Goal: Information Seeking & Learning: Learn about a topic

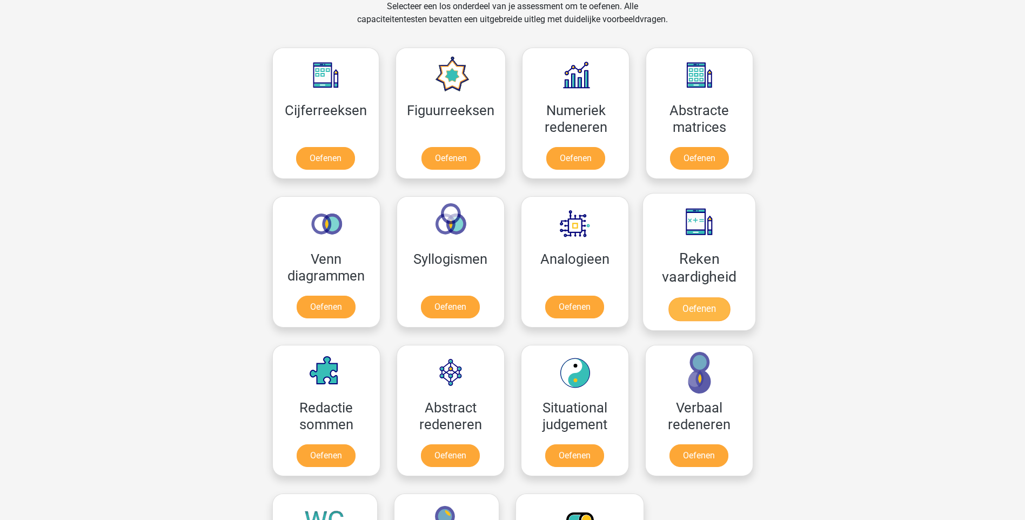
scroll to position [486, 0]
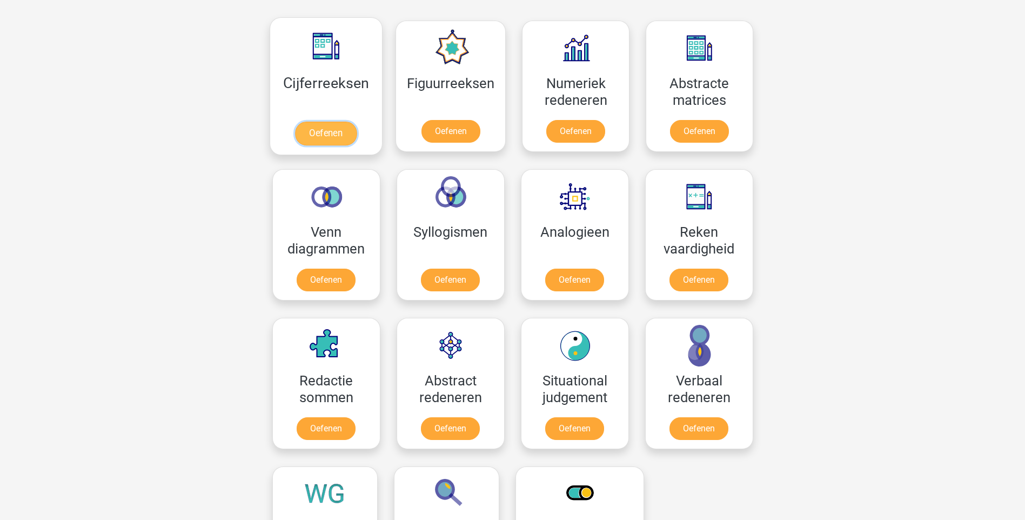
click at [321, 145] on link "Oefenen" at bounding box center [326, 134] width 62 height 24
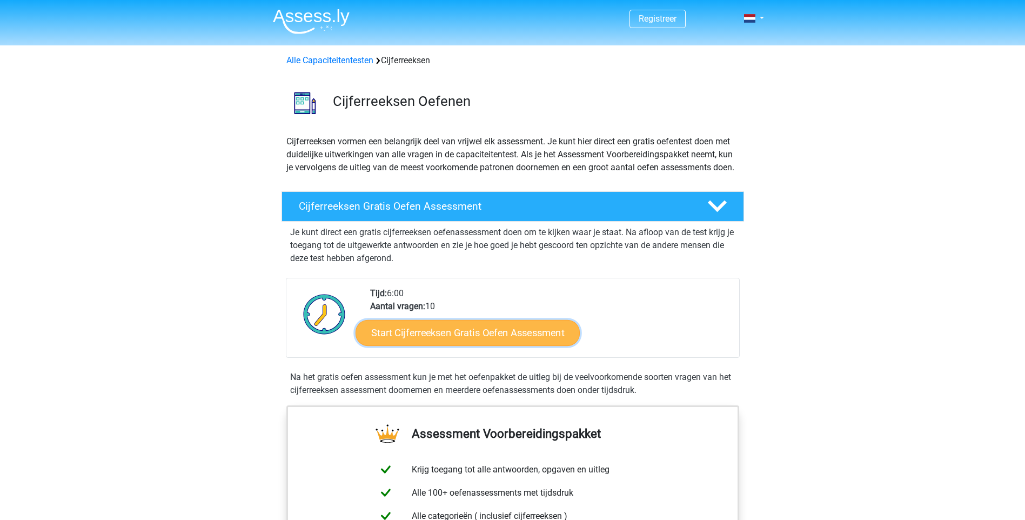
click at [560, 345] on link "Start Cijferreeksen Gratis Oefen Assessment" at bounding box center [467, 332] width 224 height 26
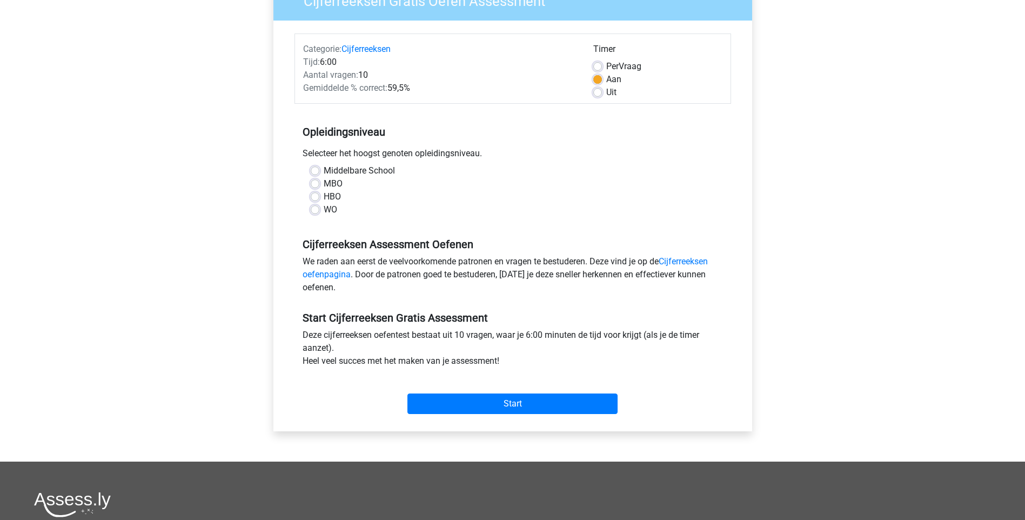
scroll to position [108, 0]
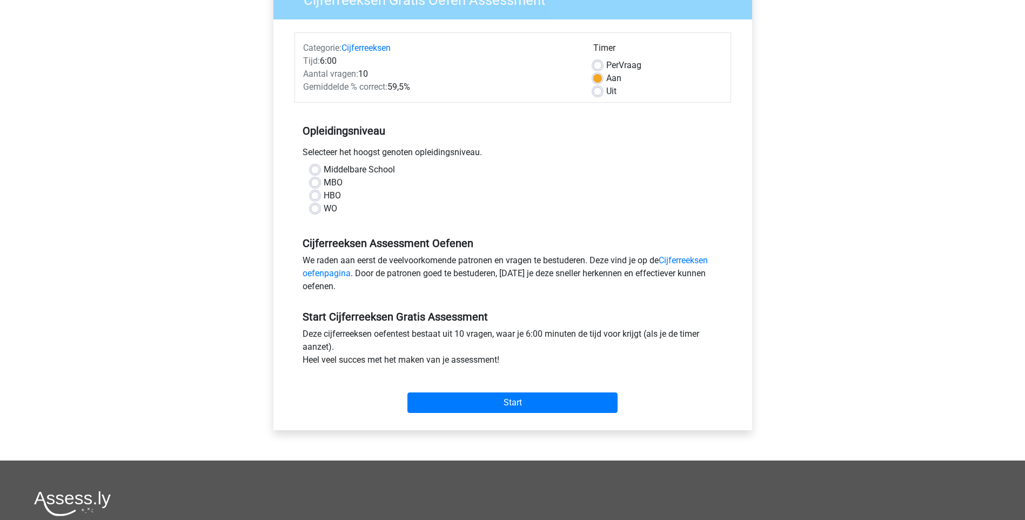
click at [341, 172] on label "Middelbare School" at bounding box center [359, 169] width 71 height 13
click at [319, 172] on input "Middelbare School" at bounding box center [315, 168] width 9 height 11
radio input "true"
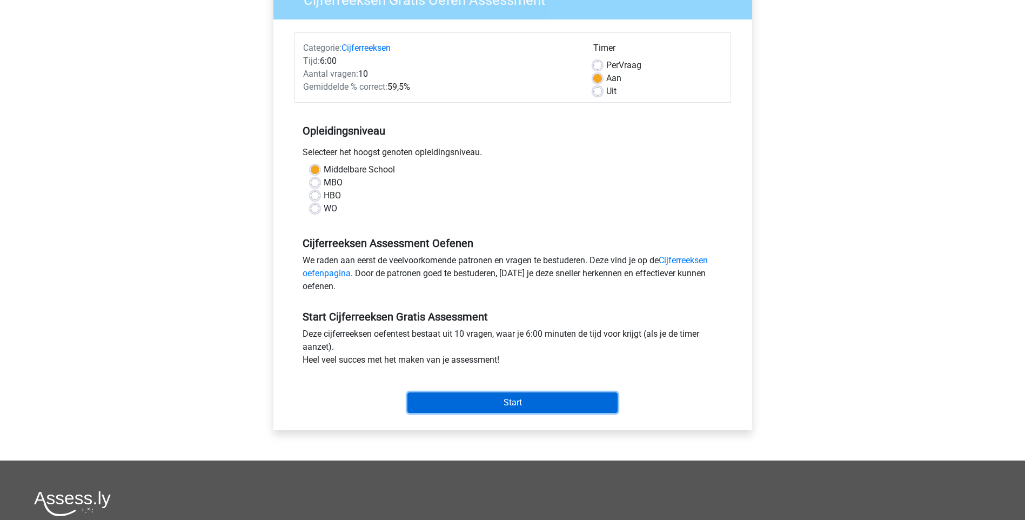
click at [527, 410] on input "Start" at bounding box center [512, 402] width 210 height 21
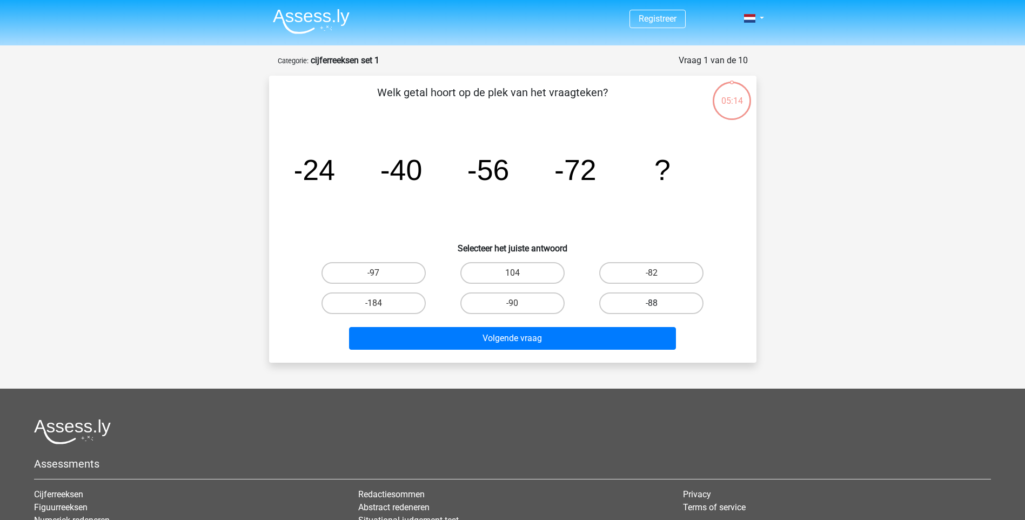
click at [633, 306] on label "-88" at bounding box center [651, 303] width 104 height 22
click at [652, 306] on input "-88" at bounding box center [655, 306] width 7 height 7
radio input "true"
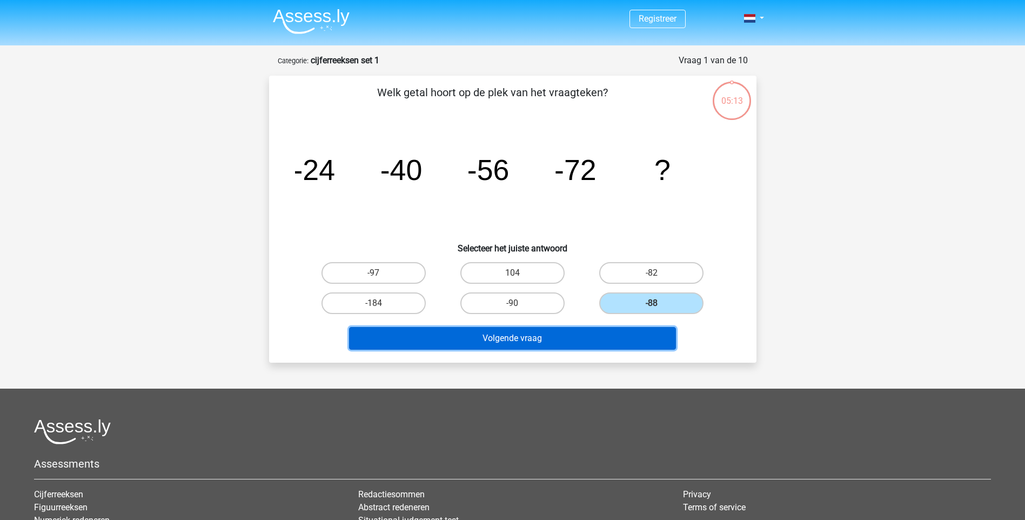
click at [613, 332] on button "Volgende vraag" at bounding box center [512, 338] width 327 height 23
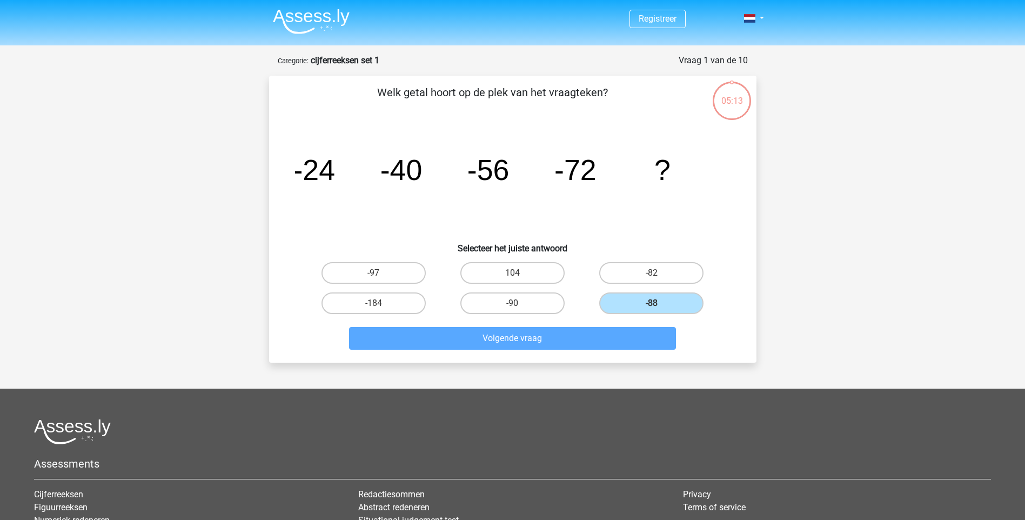
scroll to position [54, 0]
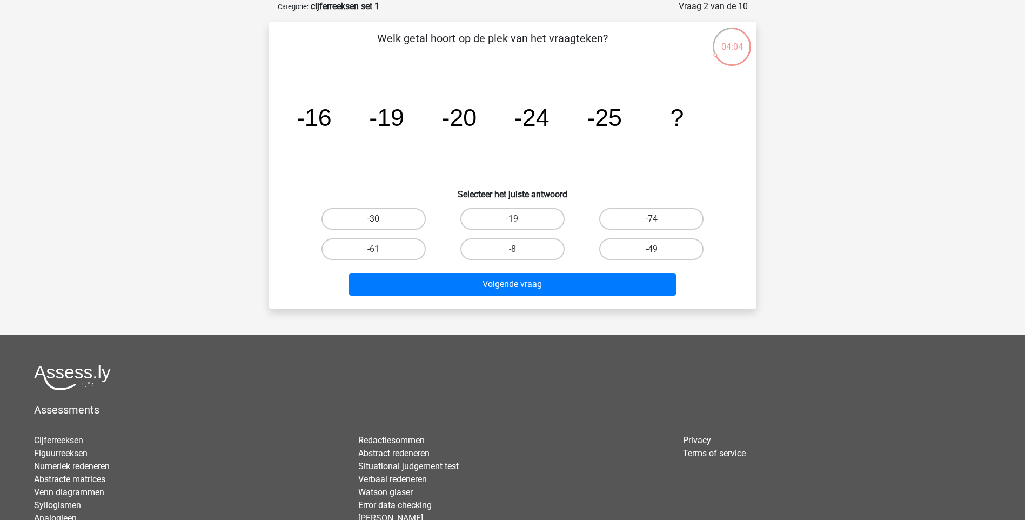
click at [387, 214] on label "-30" at bounding box center [373, 219] width 104 height 22
click at [380, 219] on input "-30" at bounding box center [376, 222] width 7 height 7
radio input "true"
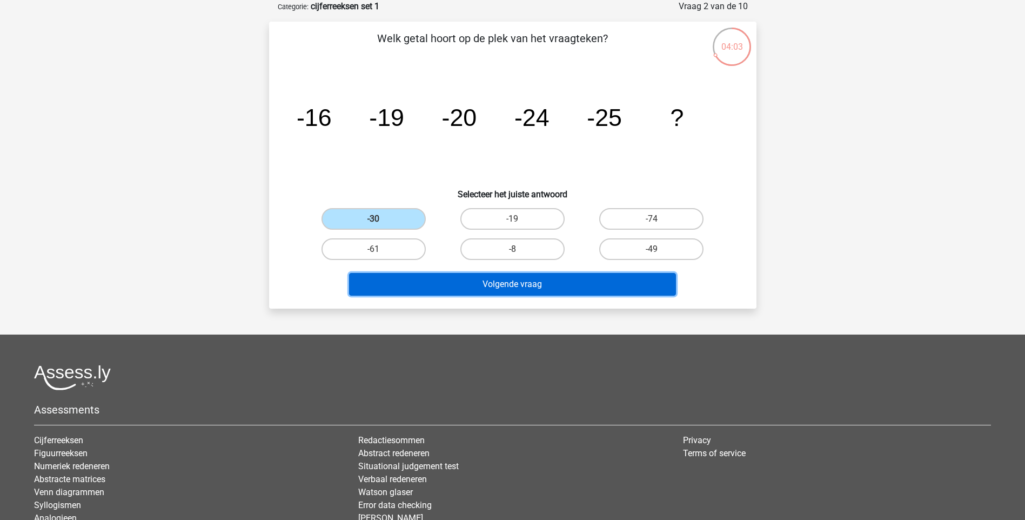
click at [521, 287] on button "Volgende vraag" at bounding box center [512, 284] width 327 height 23
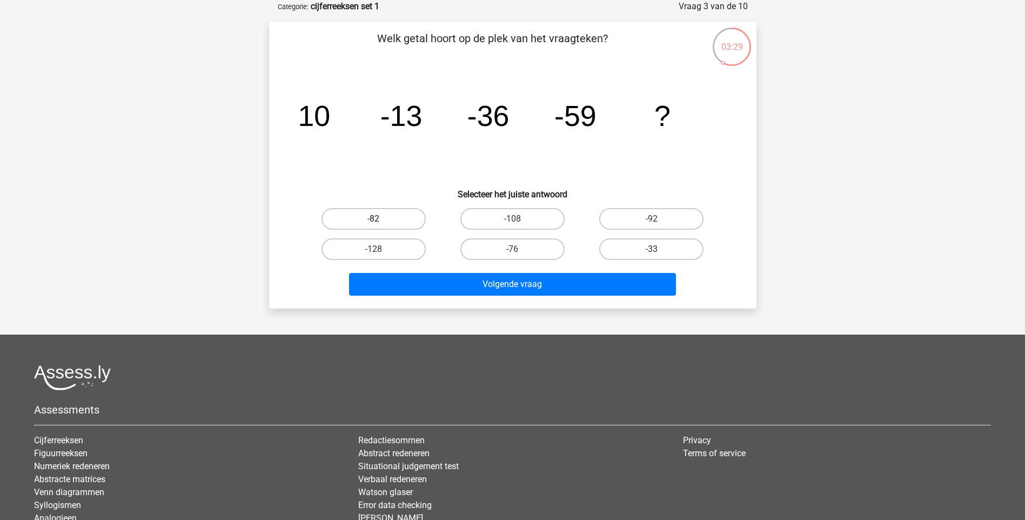
click at [385, 210] on label "-82" at bounding box center [373, 219] width 104 height 22
click at [380, 219] on input "-82" at bounding box center [376, 222] width 7 height 7
radio input "true"
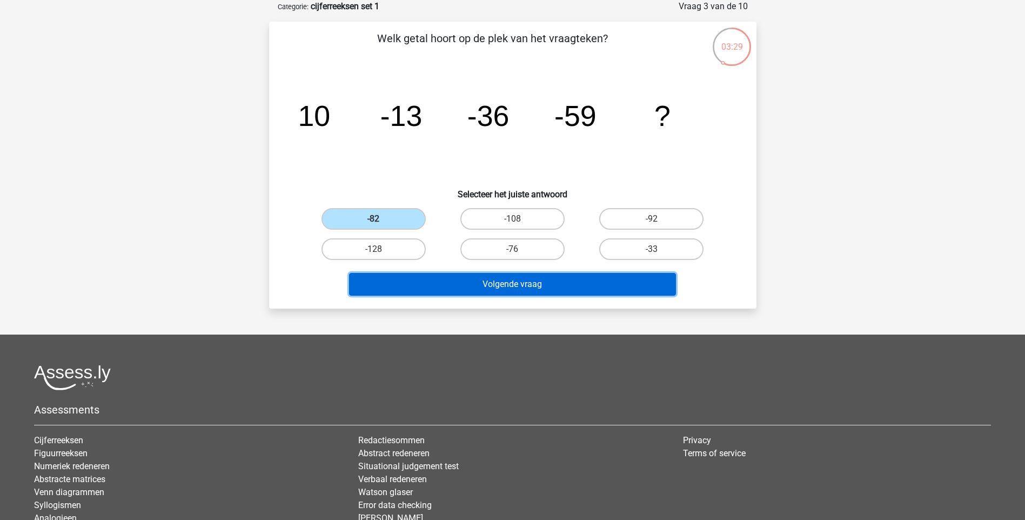
click at [495, 281] on button "Volgende vraag" at bounding box center [512, 284] width 327 height 23
